Goal: Transaction & Acquisition: Download file/media

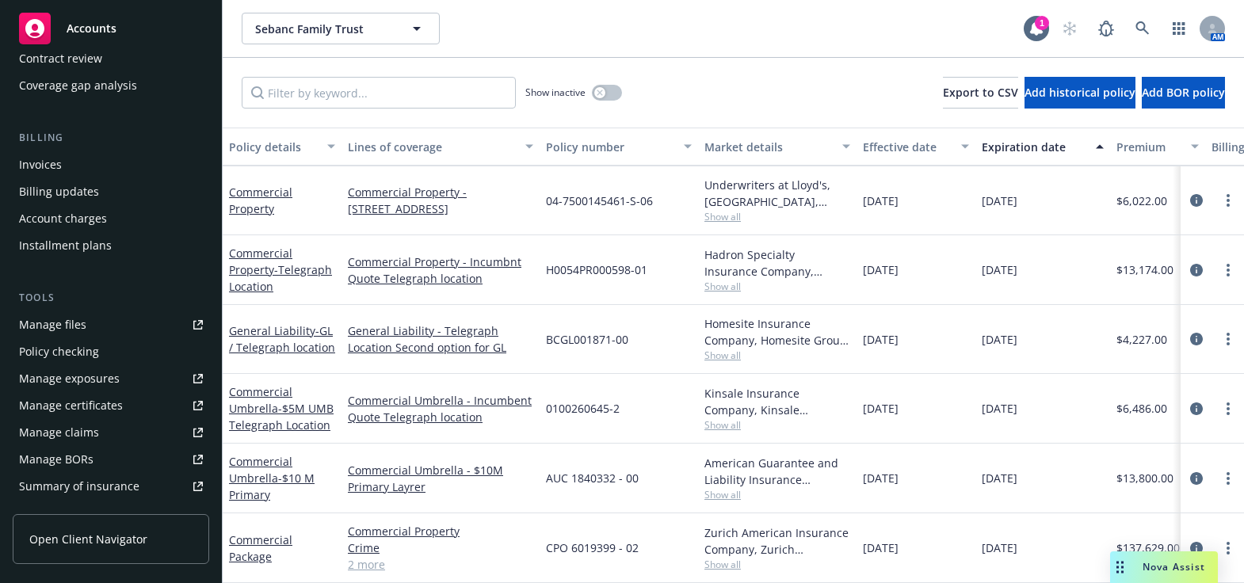
scroll to position [360, 0]
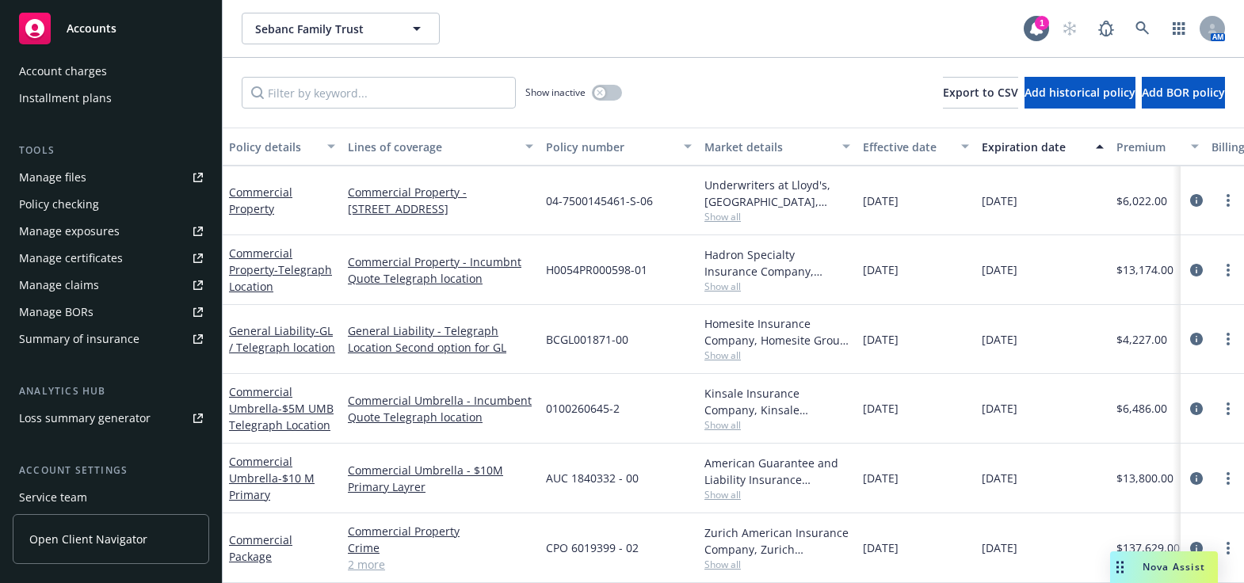
click at [98, 262] on div "Manage certificates" at bounding box center [71, 258] width 104 height 25
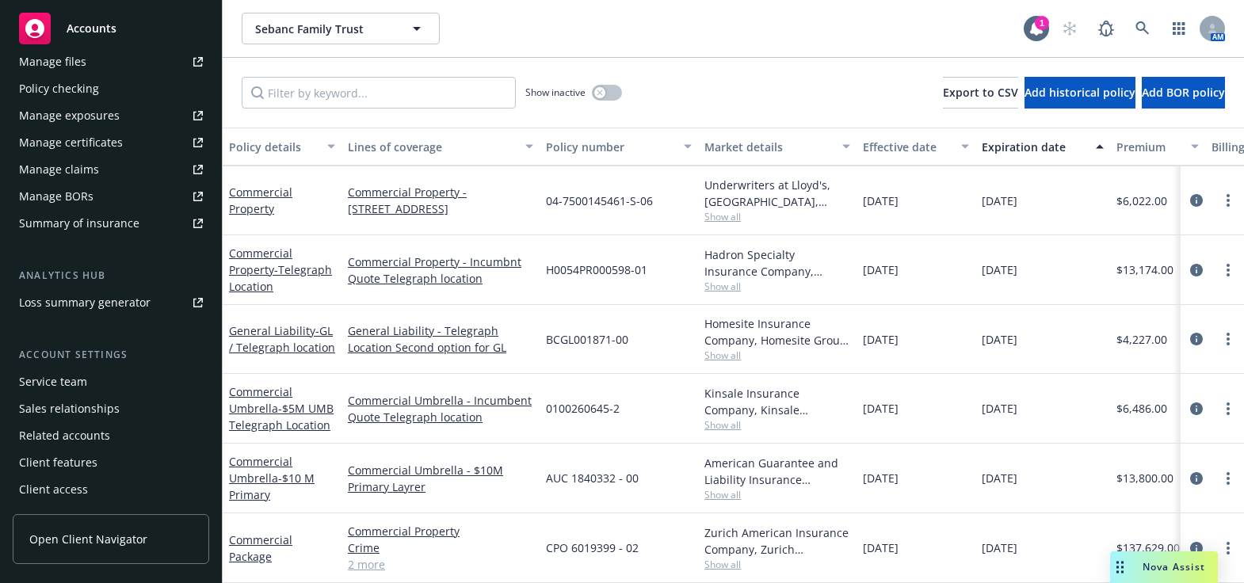
click at [116, 66] on link "Manage files" at bounding box center [111, 61] width 197 height 25
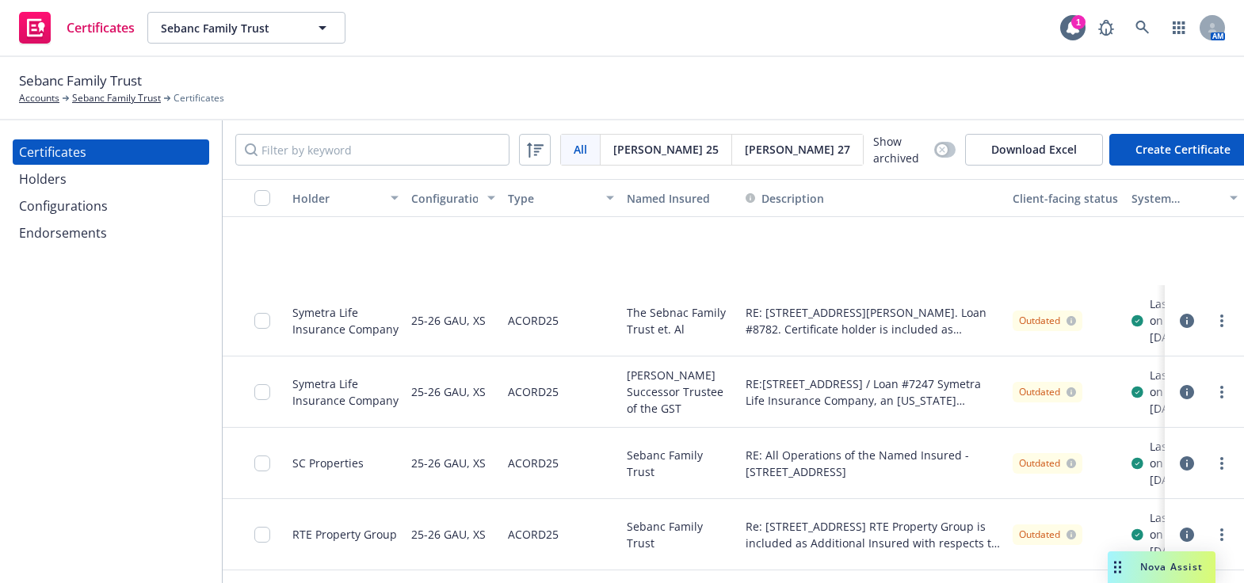
scroll to position [576, 0]
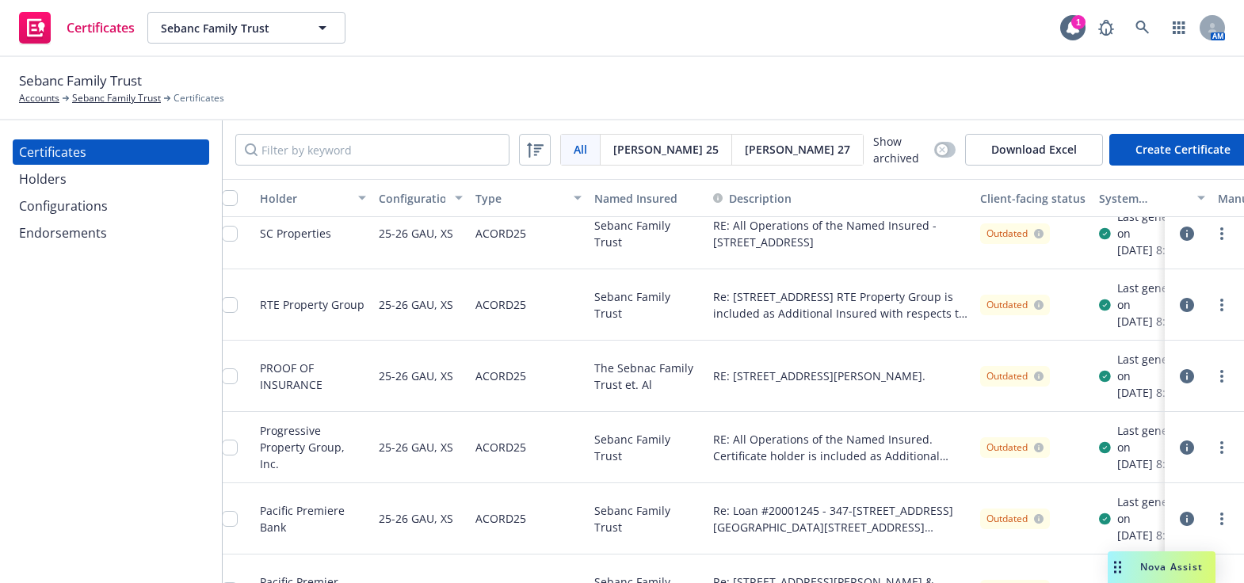
drag, startPoint x: 555, startPoint y: 277, endPoint x: 674, endPoint y: 298, distance: 120.7
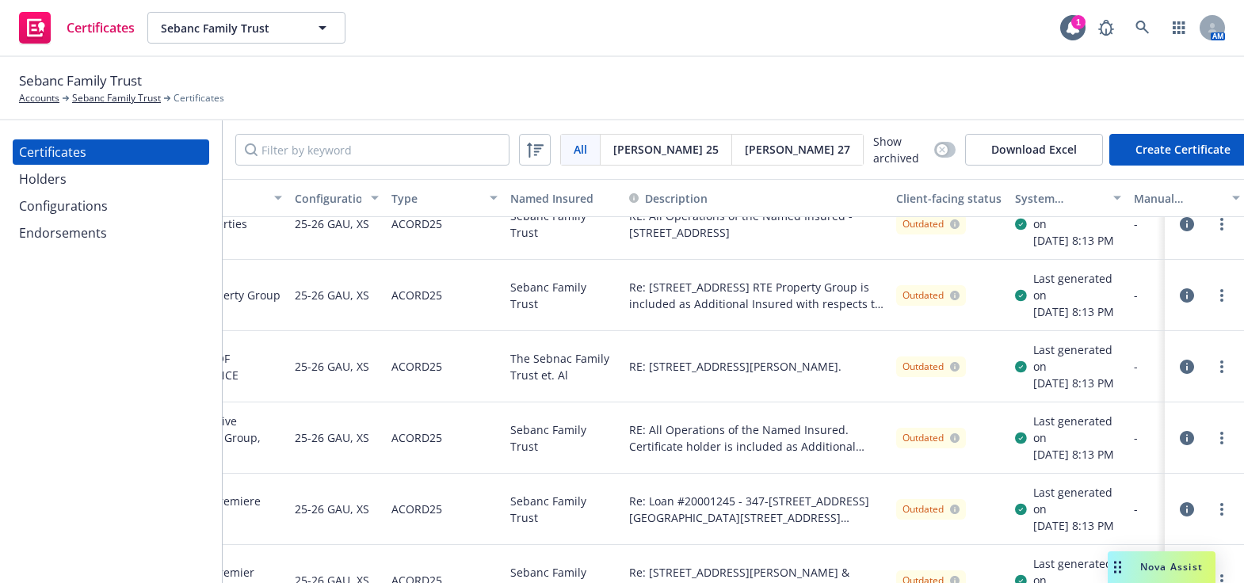
drag, startPoint x: 623, startPoint y: 317, endPoint x: 518, endPoint y: 285, distance: 110.1
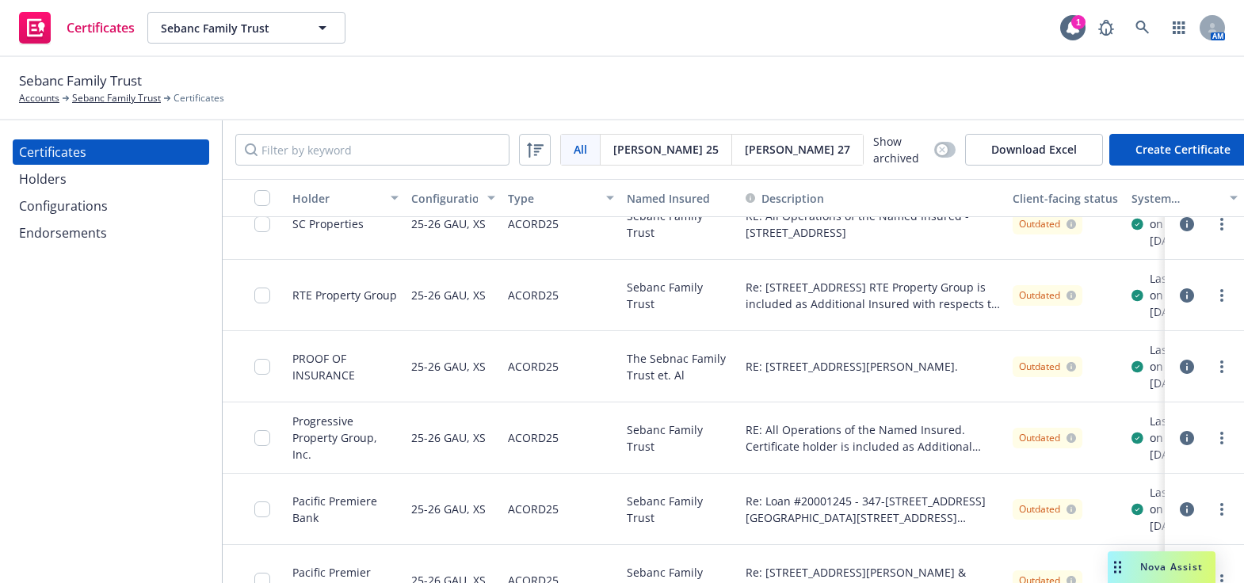
drag, startPoint x: 428, startPoint y: 269, endPoint x: 266, endPoint y: 99, distance: 234.3
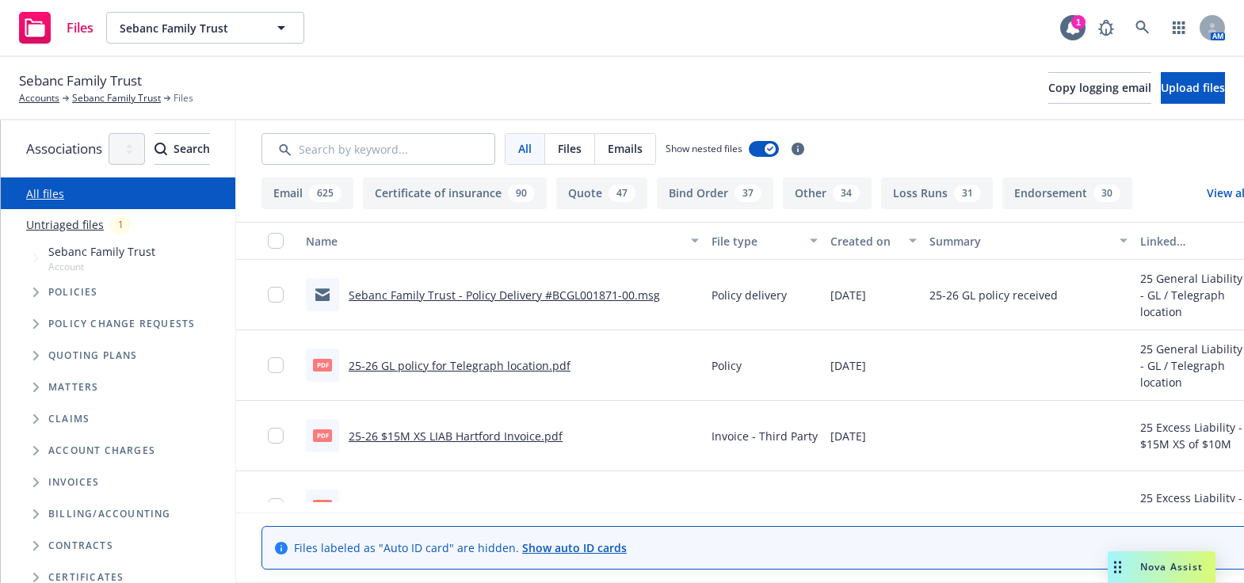
click at [425, 126] on div "All Files Emails Show nested files Filters" at bounding box center [784, 148] width 1096 height 57
click at [420, 143] on input "Search by keyword..." at bounding box center [379, 149] width 234 height 32
type input "EOI"
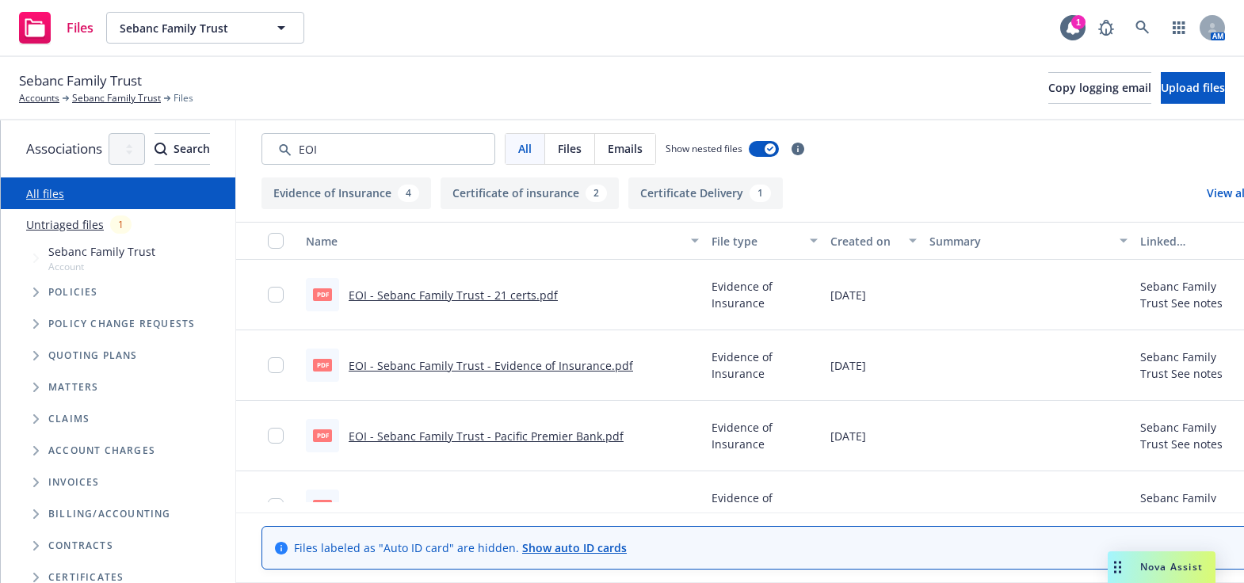
click at [900, 246] on div "Created on" at bounding box center [865, 241] width 69 height 17
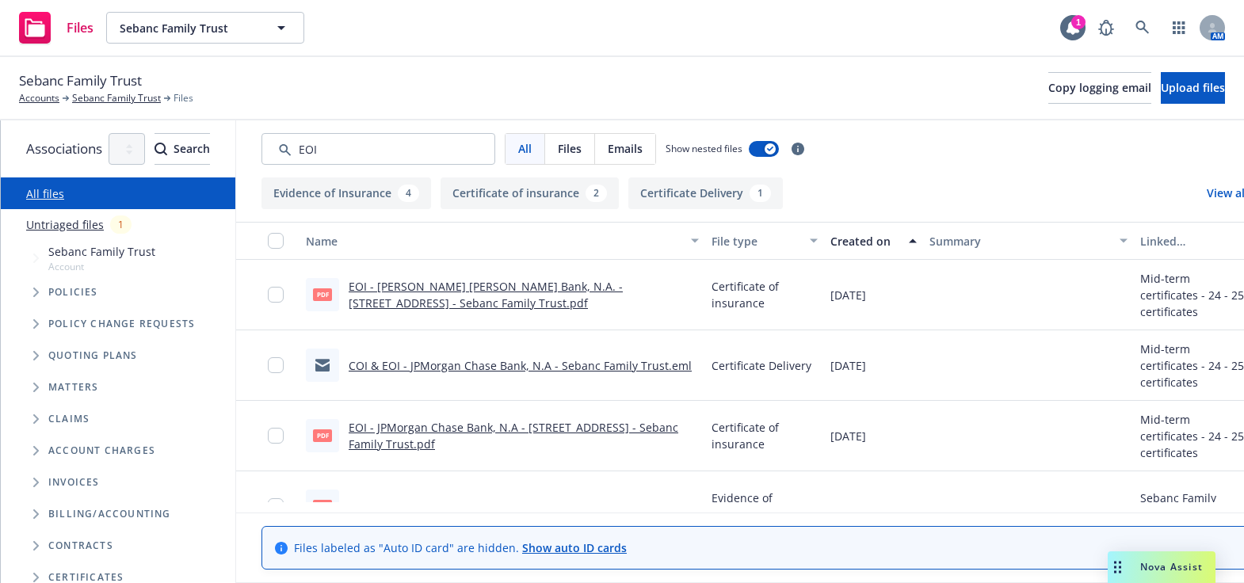
click at [900, 244] on div "Created on" at bounding box center [865, 241] width 69 height 17
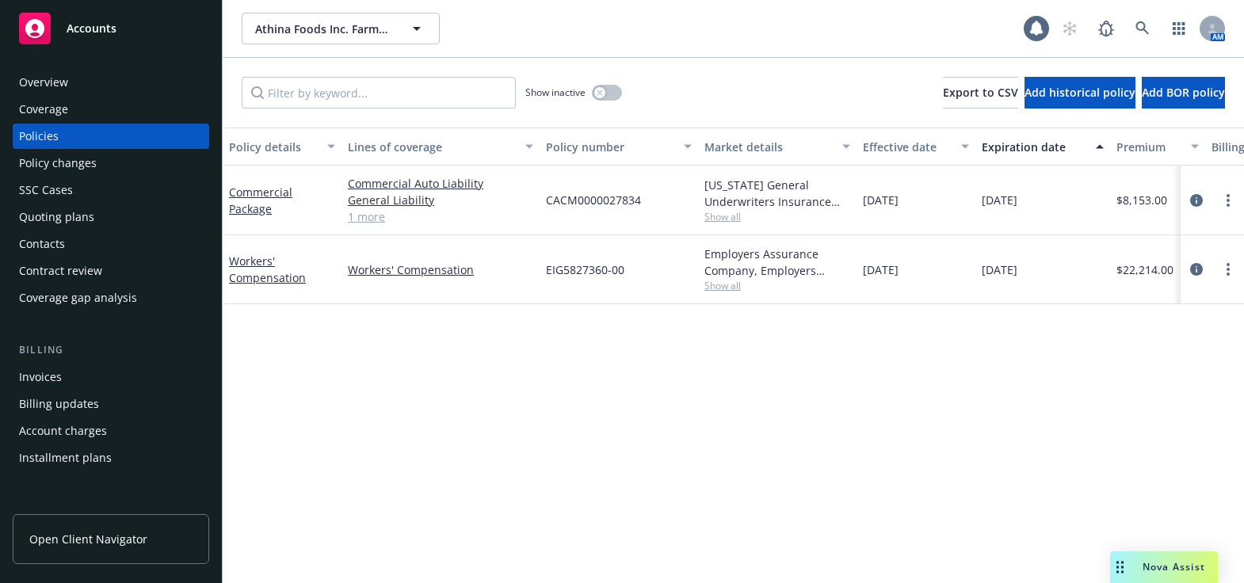
click at [80, 80] on div "Overview" at bounding box center [111, 82] width 184 height 25
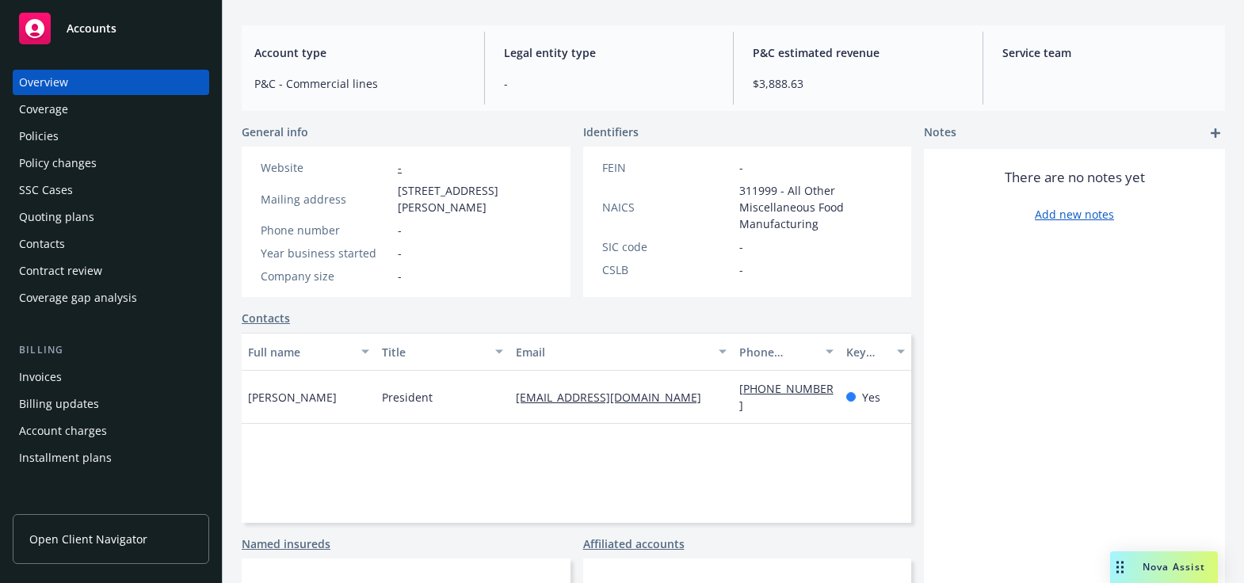
scroll to position [262, 0]
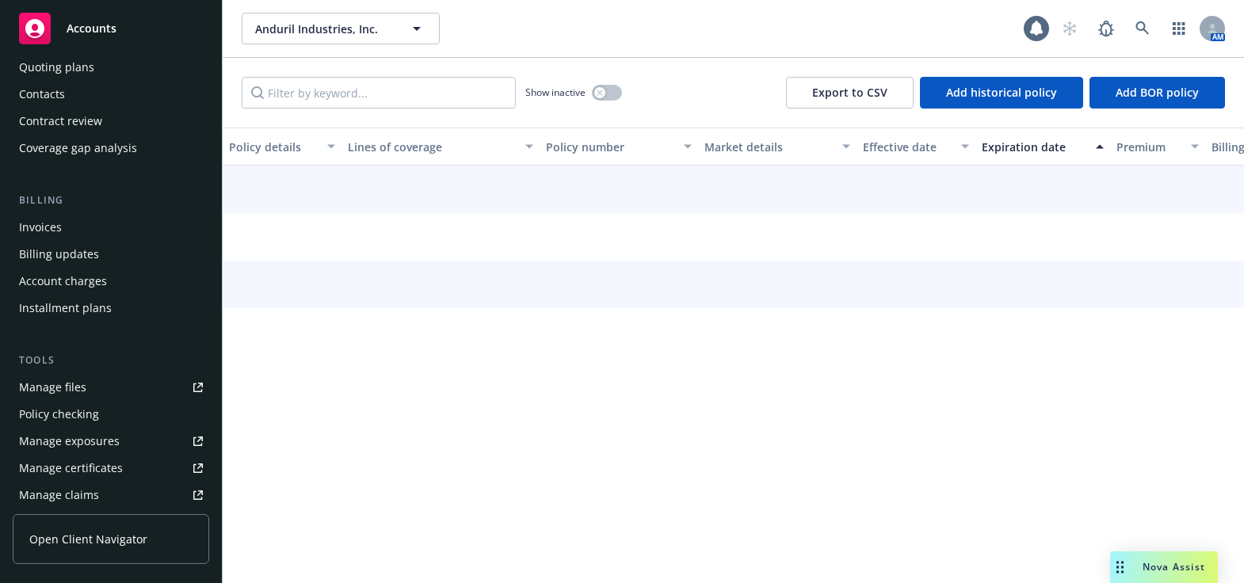
scroll to position [360, 0]
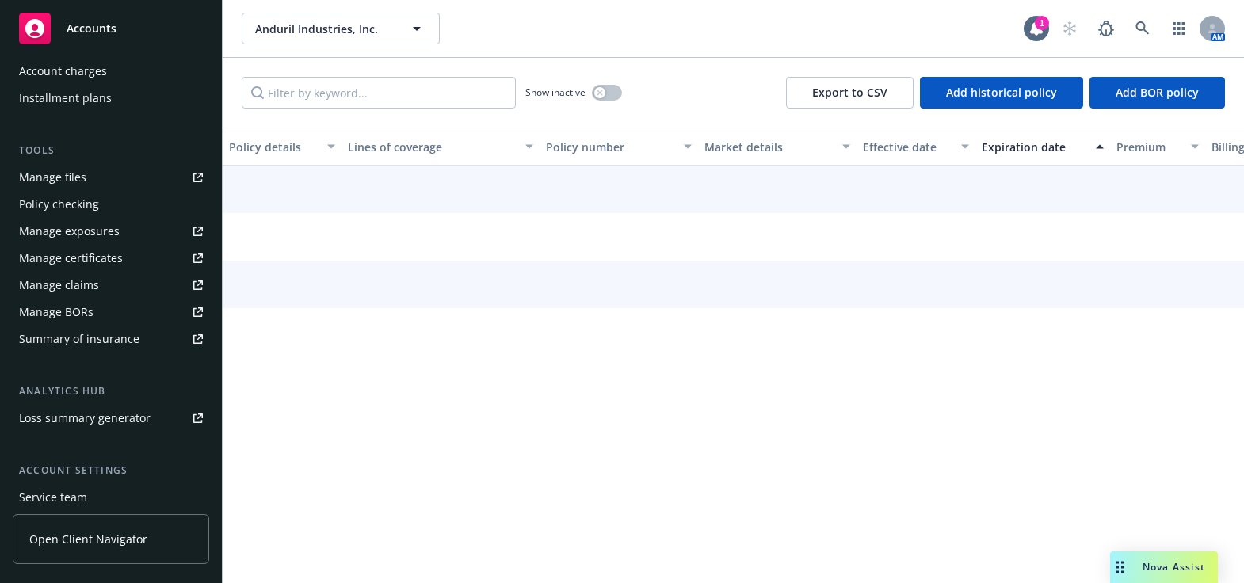
click at [101, 254] on div "Manage certificates" at bounding box center [71, 258] width 104 height 25
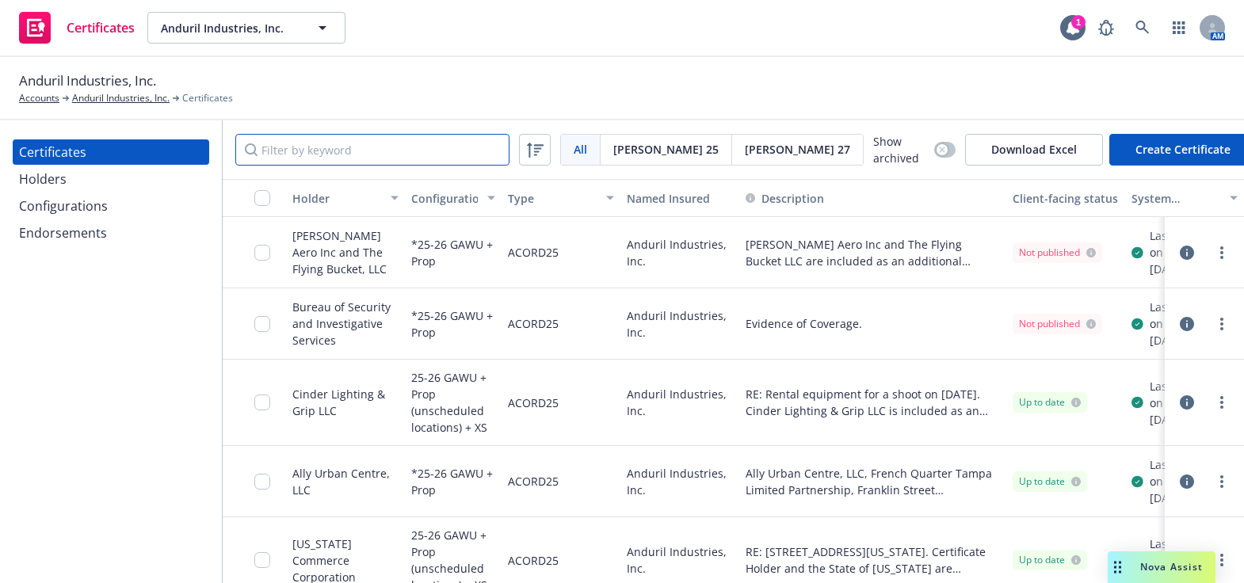
click at [360, 143] on input "Filter by keyword" at bounding box center [372, 150] width 274 height 32
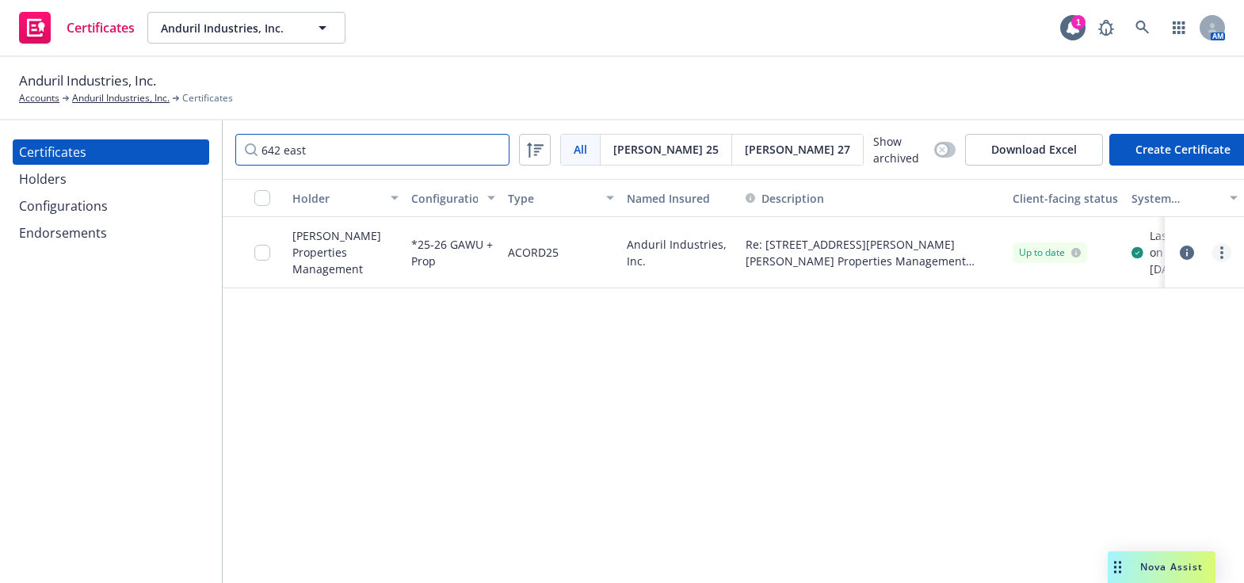
type input "642 east"
click at [1222, 255] on icon "more" at bounding box center [1221, 252] width 3 height 13
click at [1055, 487] on link "Download uneditable generated certificate" at bounding box center [1104, 481] width 254 height 32
